Goal: Task Accomplishment & Management: Manage account settings

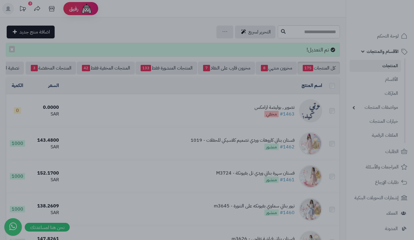
scroll to position [8, 0]
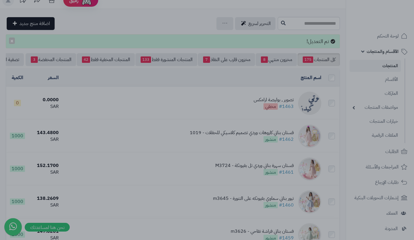
click at [256, 81] on div at bounding box center [207, 120] width 414 height 240
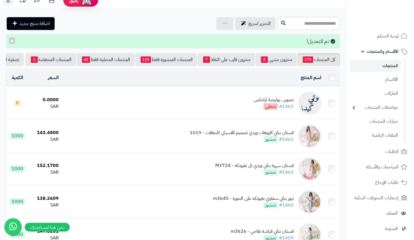
click at [361, 54] on link "الأقسام والمنتجات" at bounding box center [379, 51] width 61 height 14
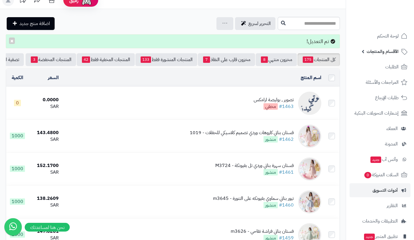
scroll to position [42, 0]
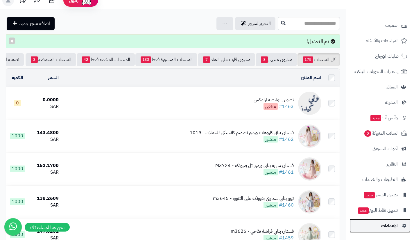
click at [381, 219] on link "الإعدادات" at bounding box center [379, 225] width 61 height 14
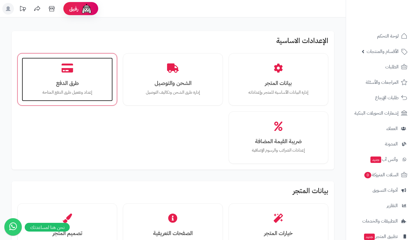
click at [89, 82] on h3 "طرق الدفع" at bounding box center [67, 83] width 79 height 6
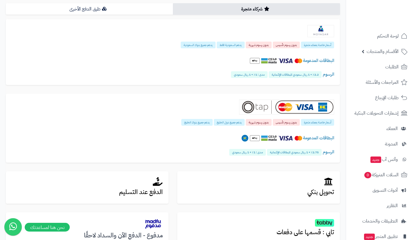
scroll to position [151, 0]
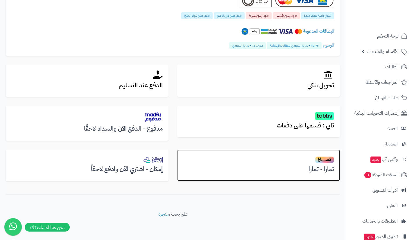
click at [264, 170] on h3 "تمارا - تمارا" at bounding box center [258, 169] width 151 height 7
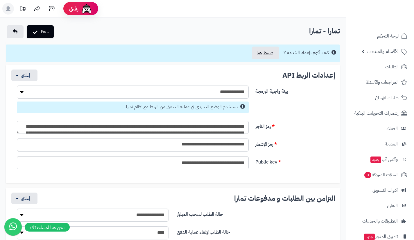
select select
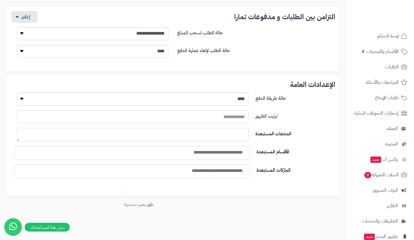
scroll to position [188, 0]
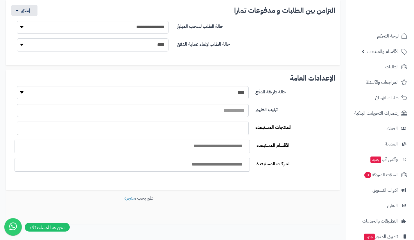
click at [216, 91] on select "**** ****" at bounding box center [133, 92] width 232 height 13
select select "*"
click at [17, 86] on select "**** ****" at bounding box center [133, 92] width 232 height 13
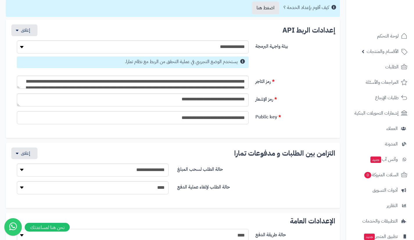
scroll to position [0, 0]
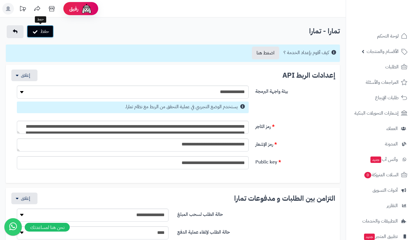
click at [39, 36] on button "حفظ" at bounding box center [40, 31] width 27 height 13
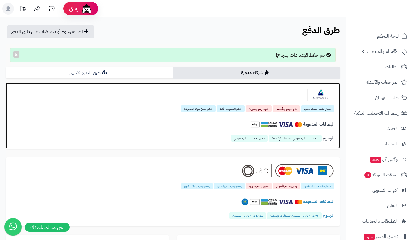
click at [308, 96] on img at bounding box center [320, 95] width 27 height 12
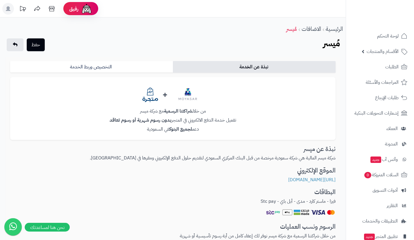
scroll to position [0, 0]
click at [139, 69] on link "التخصيص وربط الخدمة" at bounding box center [91, 67] width 163 height 12
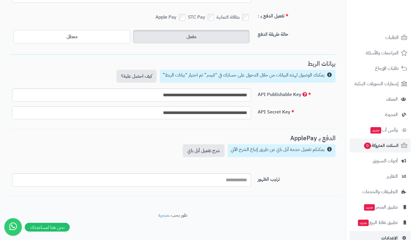
scroll to position [42, 0]
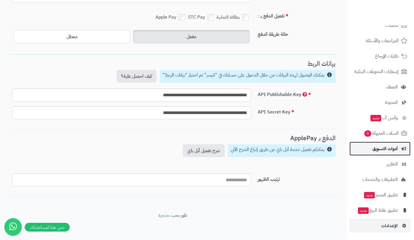
click at [373, 146] on span "أدوات التسويق" at bounding box center [384, 148] width 25 height 8
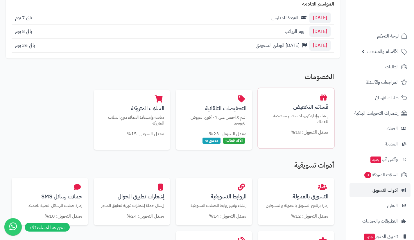
scroll to position [74, 0]
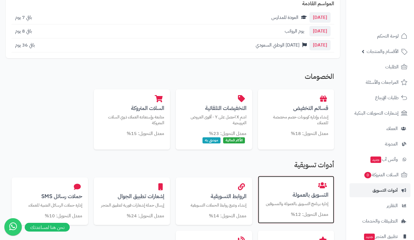
click at [267, 198] on div "التسويق بالعمولة إدارة برنامج التسويق بالعمولة والمسوقين معدل التحويل: 12%" at bounding box center [296, 200] width 76 height 48
